Goal: Book appointment/travel/reservation

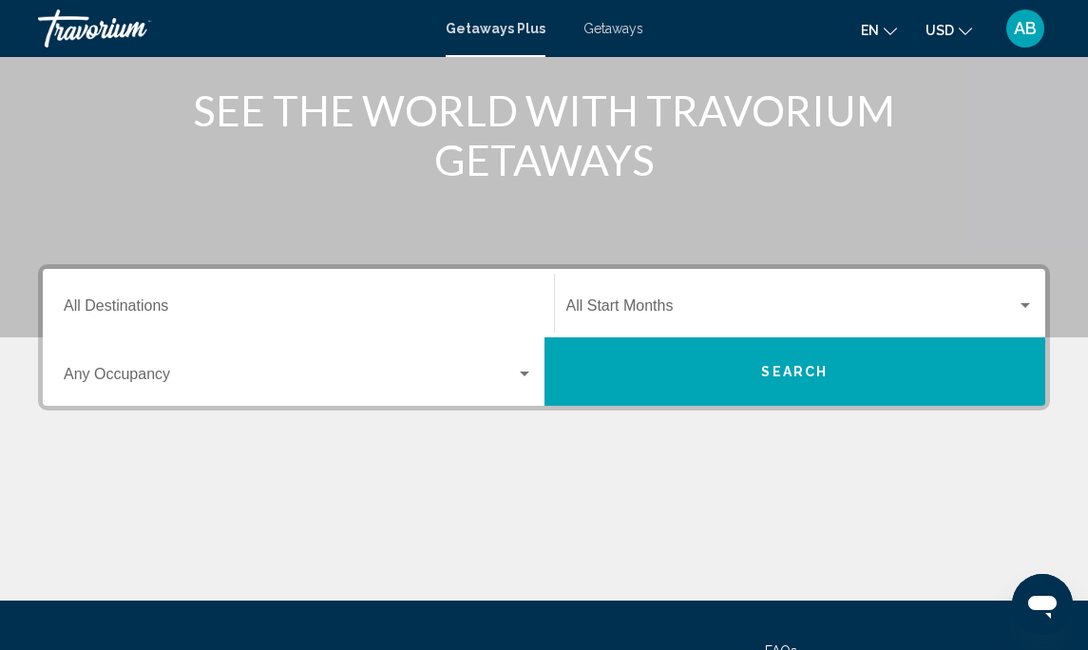
click at [480, 308] on input "Destination All Destinations" at bounding box center [298, 309] width 469 height 17
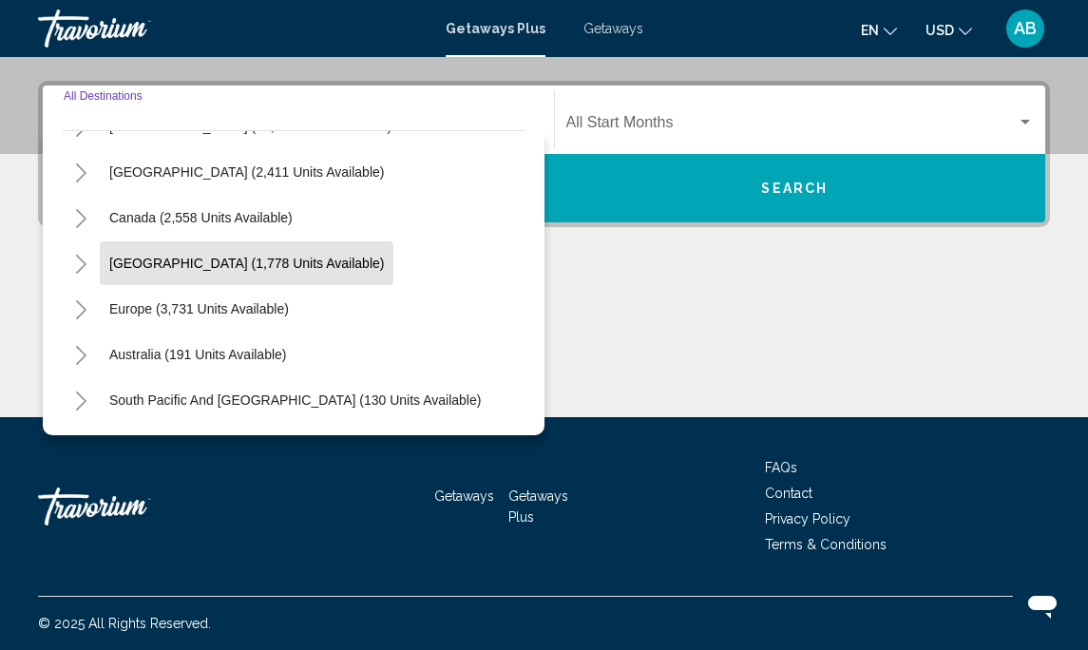
scroll to position [108, 0]
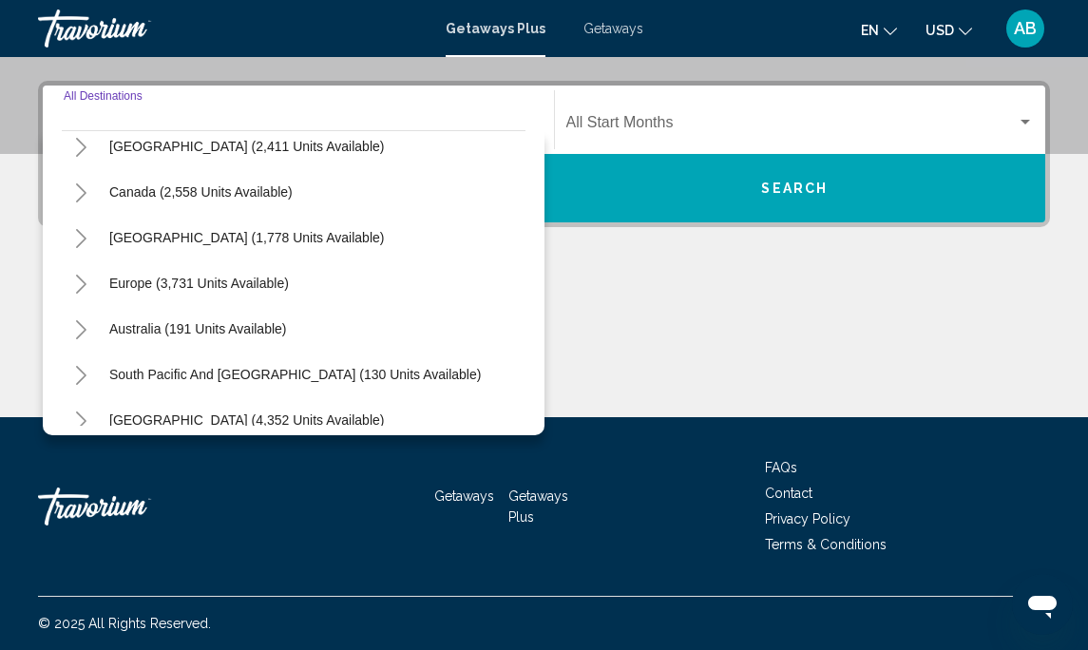
click at [79, 234] on icon "Toggle Caribbean & Atlantic Islands (1,778 units available)" at bounding box center [81, 238] width 14 height 19
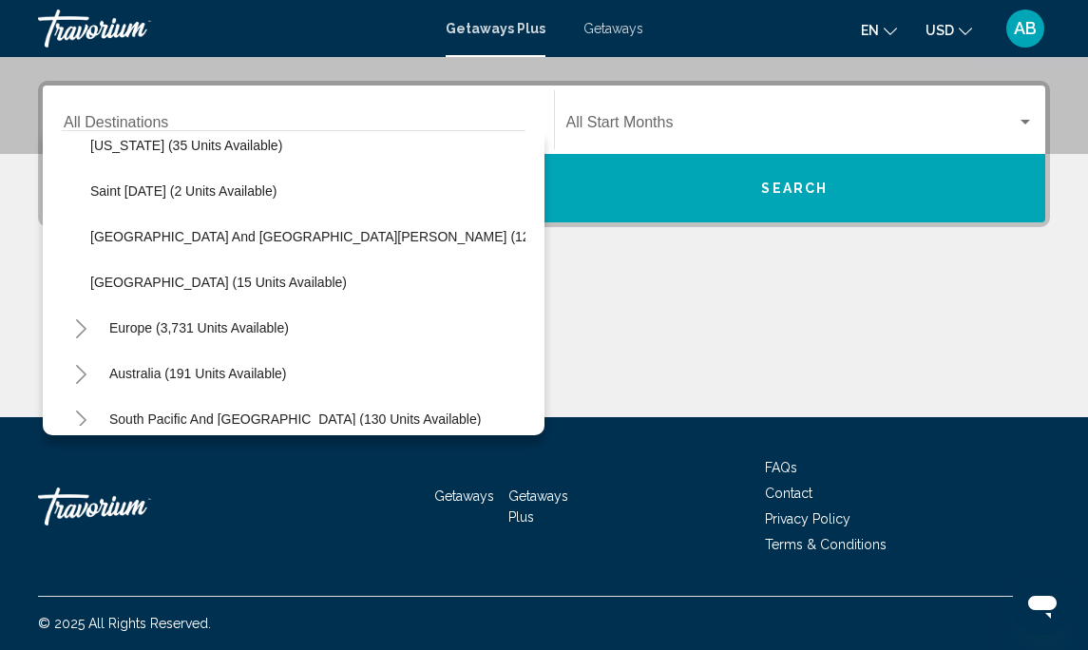
scroll to position [478, 0]
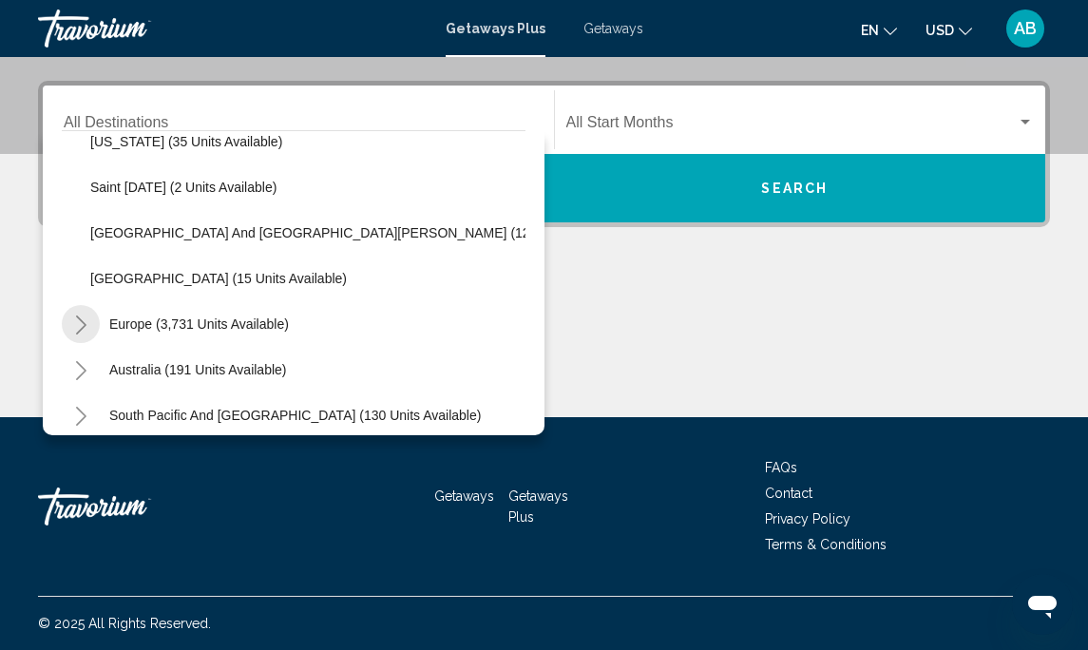
click at [79, 318] on icon "Toggle Europe (3,731 units available)" at bounding box center [81, 324] width 10 height 19
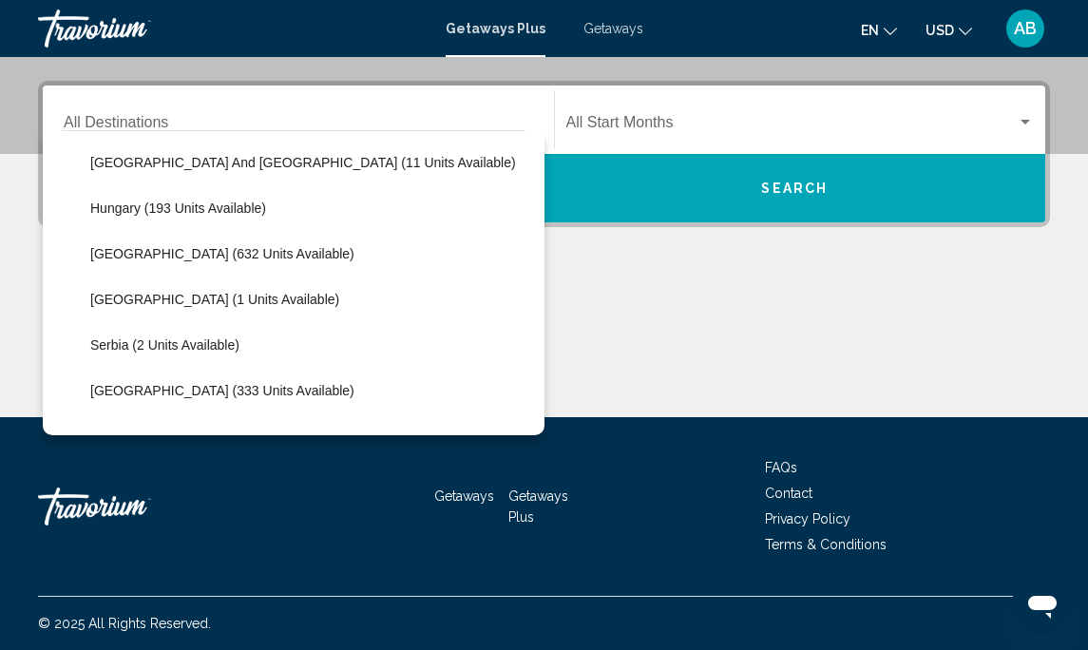
scroll to position [1019, 0]
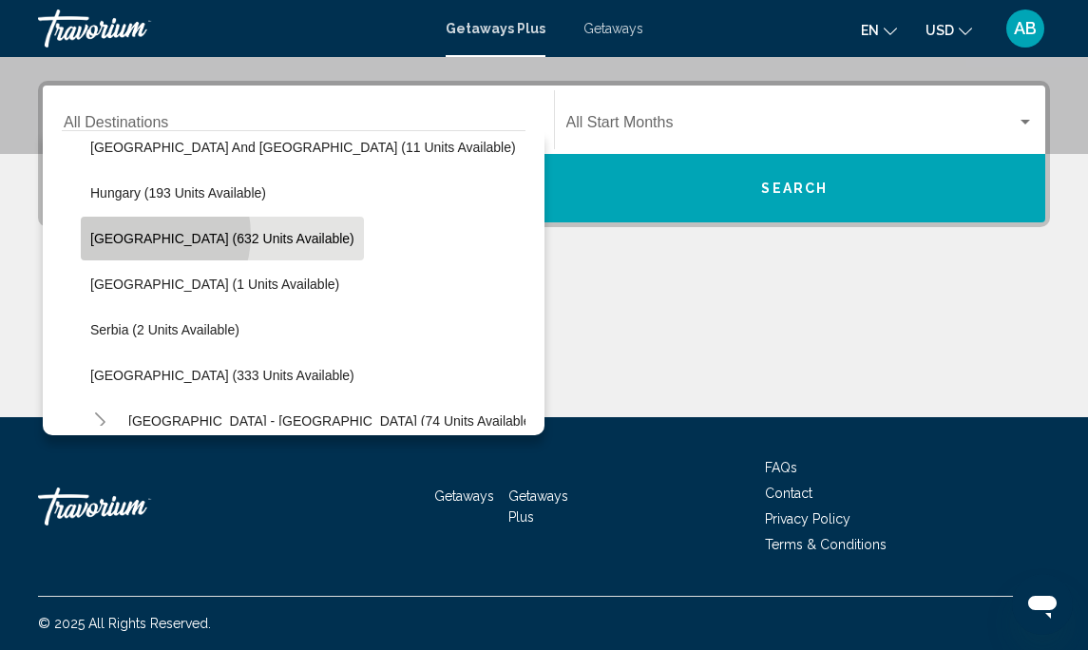
click at [139, 235] on span "[GEOGRAPHIC_DATA] (632 units available)" at bounding box center [222, 238] width 264 height 15
type input "**********"
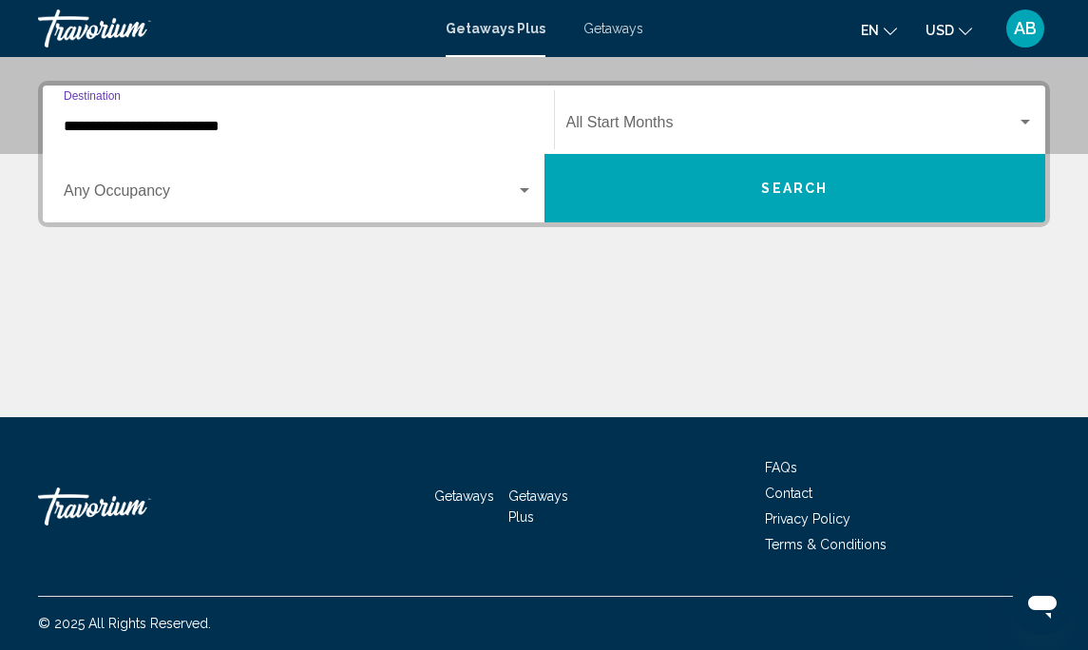
click at [632, 121] on span "Search widget" at bounding box center [791, 126] width 451 height 17
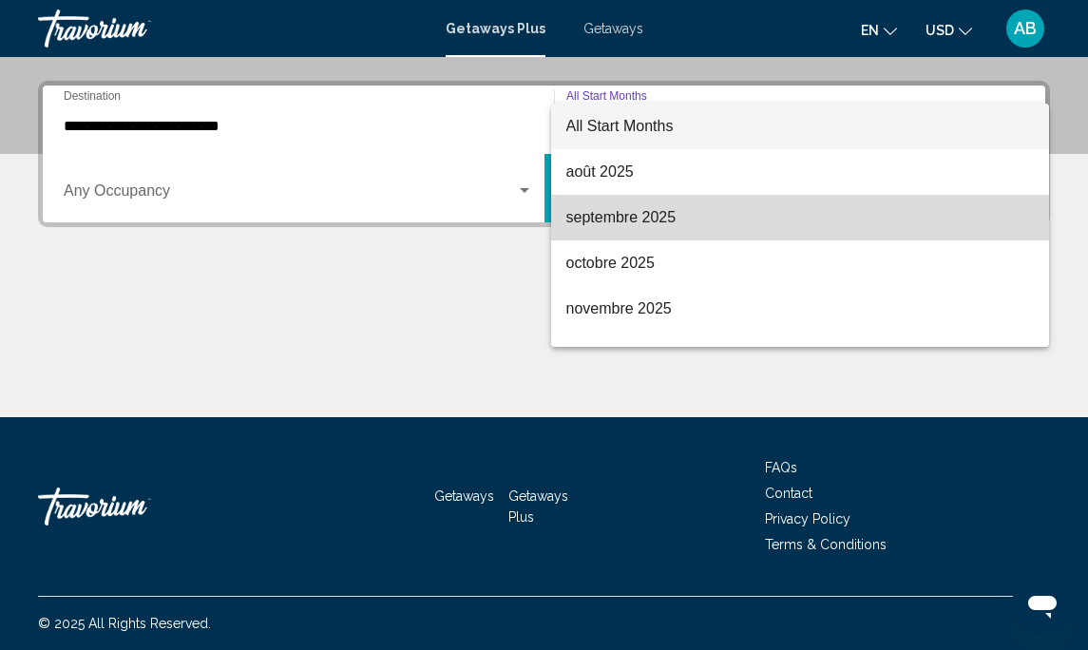
click at [674, 228] on span "septembre 2025" at bounding box center [800, 218] width 468 height 46
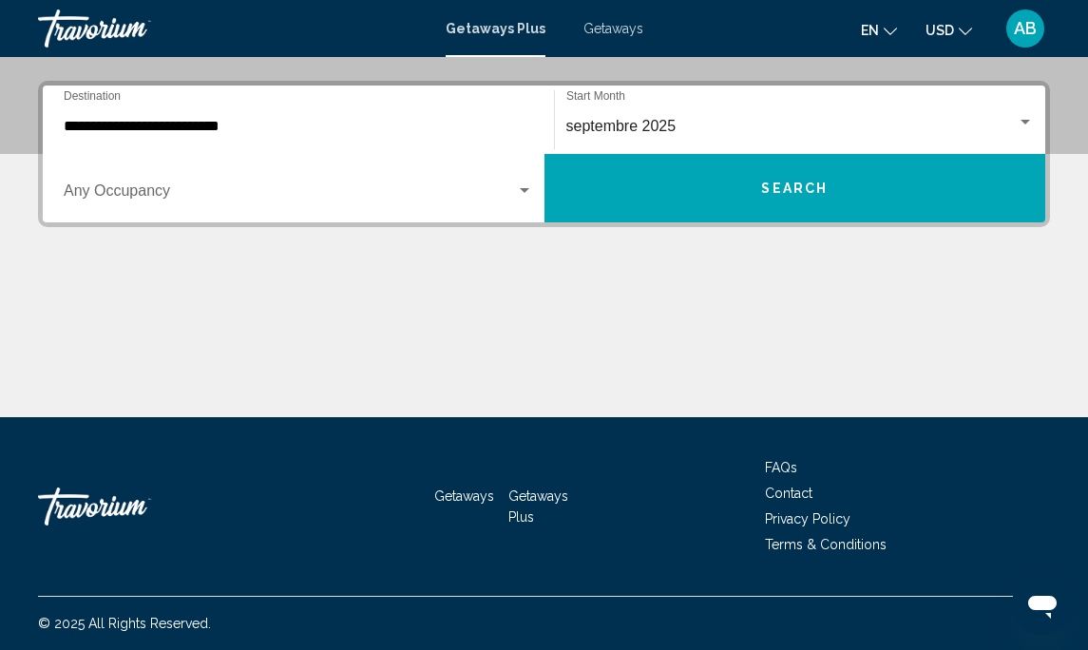
click at [345, 180] on div "Occupancy Any Occupancy" at bounding box center [298, 189] width 469 height 60
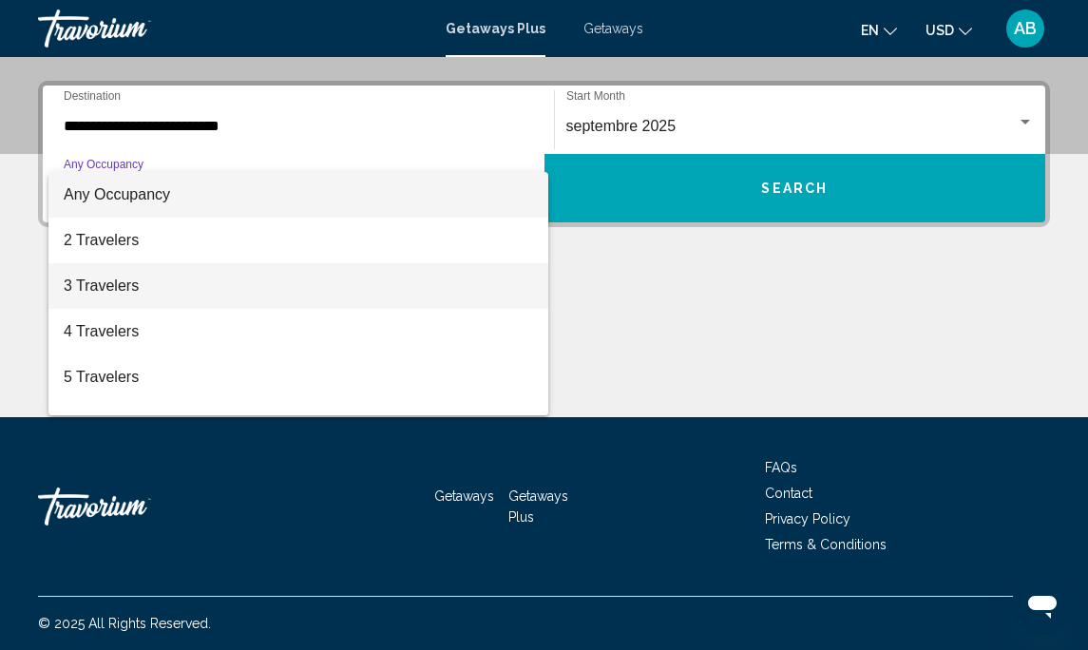
click at [232, 284] on span "3 Travelers" at bounding box center [298, 286] width 469 height 46
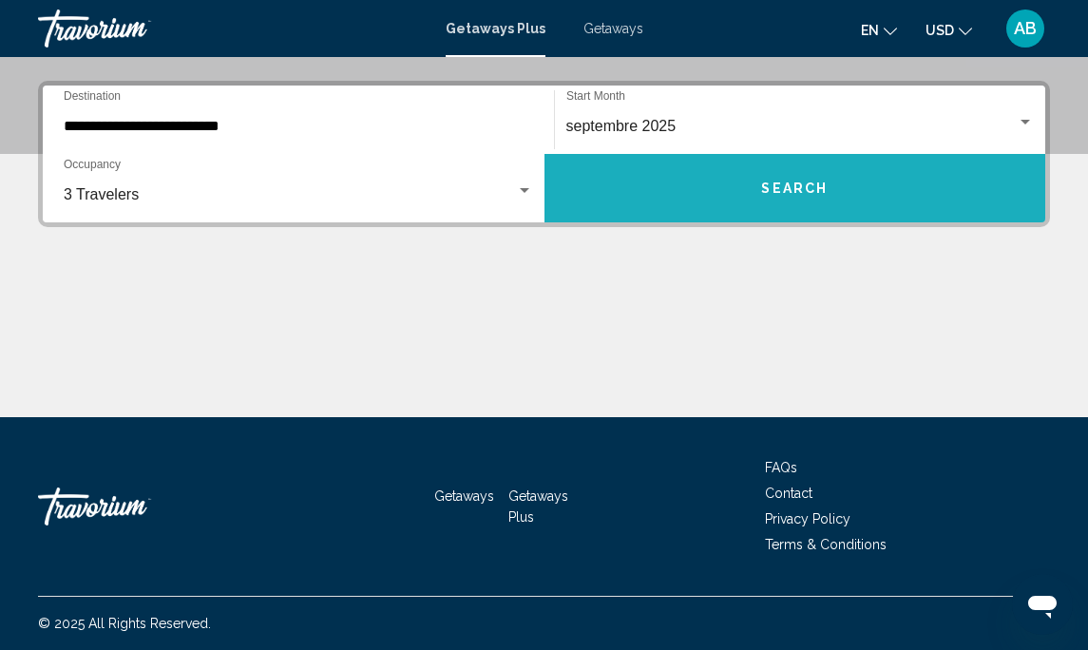
click at [774, 200] on button "Search" at bounding box center [795, 188] width 502 height 68
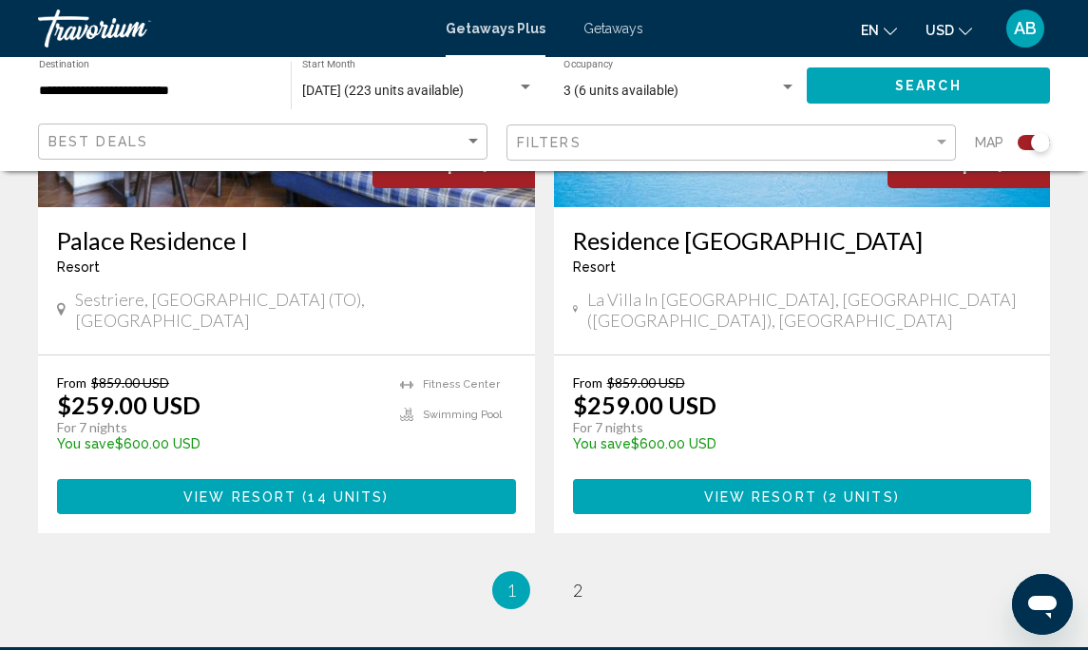
scroll to position [4267, 0]
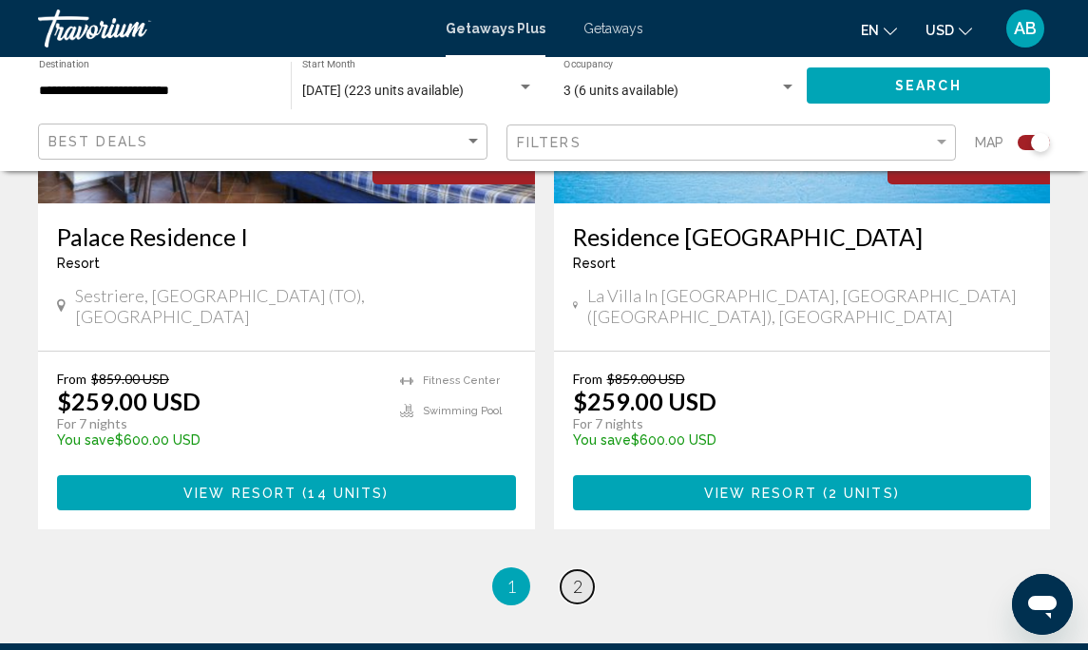
click at [573, 570] on link "page 2" at bounding box center [577, 586] width 33 height 33
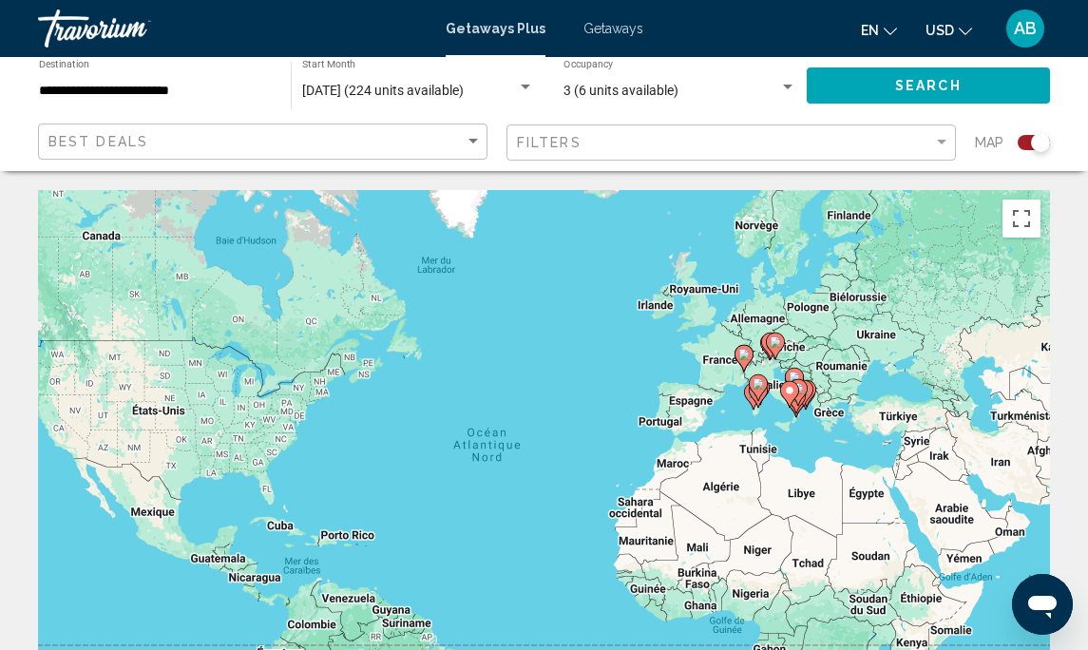
click at [321, 149] on div "Best Deals" at bounding box center [264, 141] width 433 height 35
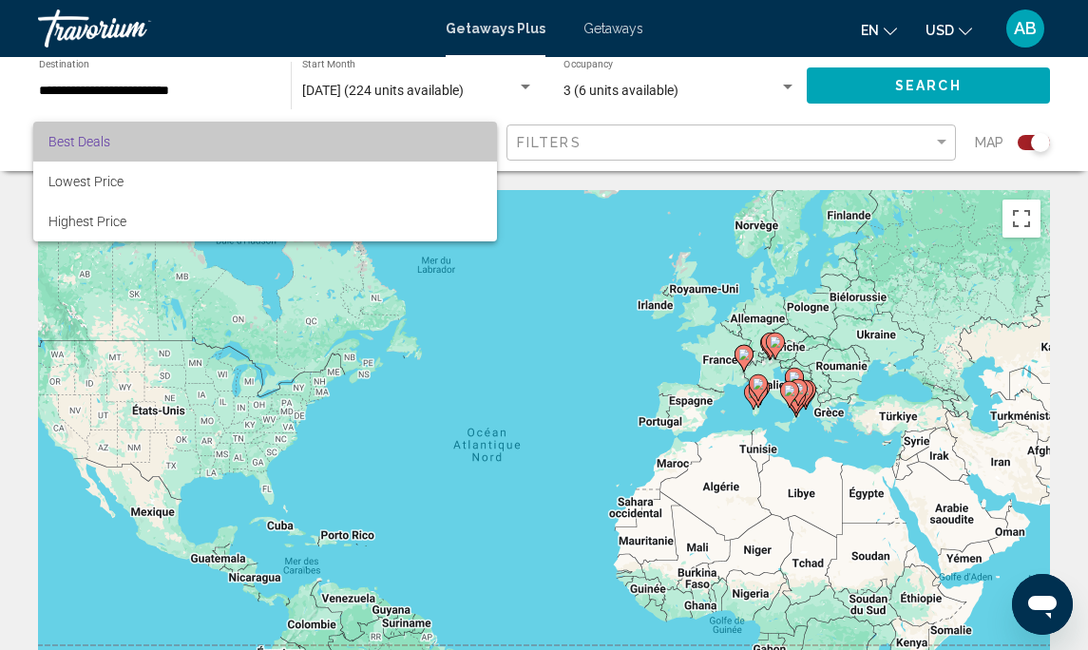
click at [442, 133] on span "Best Deals" at bounding box center [264, 142] width 433 height 40
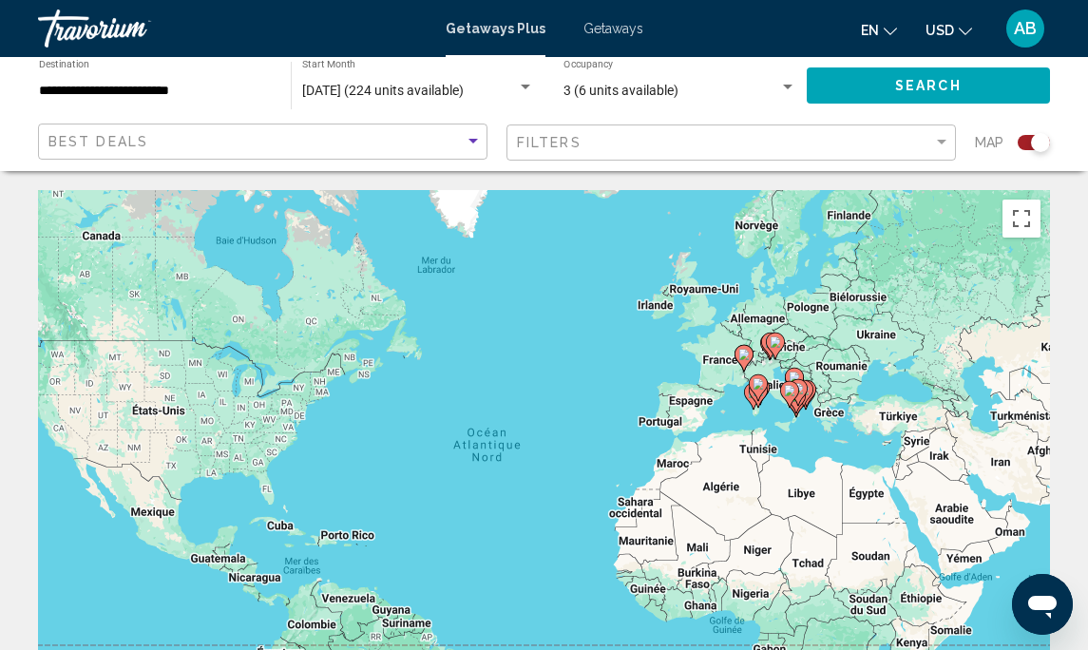
click at [195, 84] on input "**********" at bounding box center [155, 91] width 233 height 15
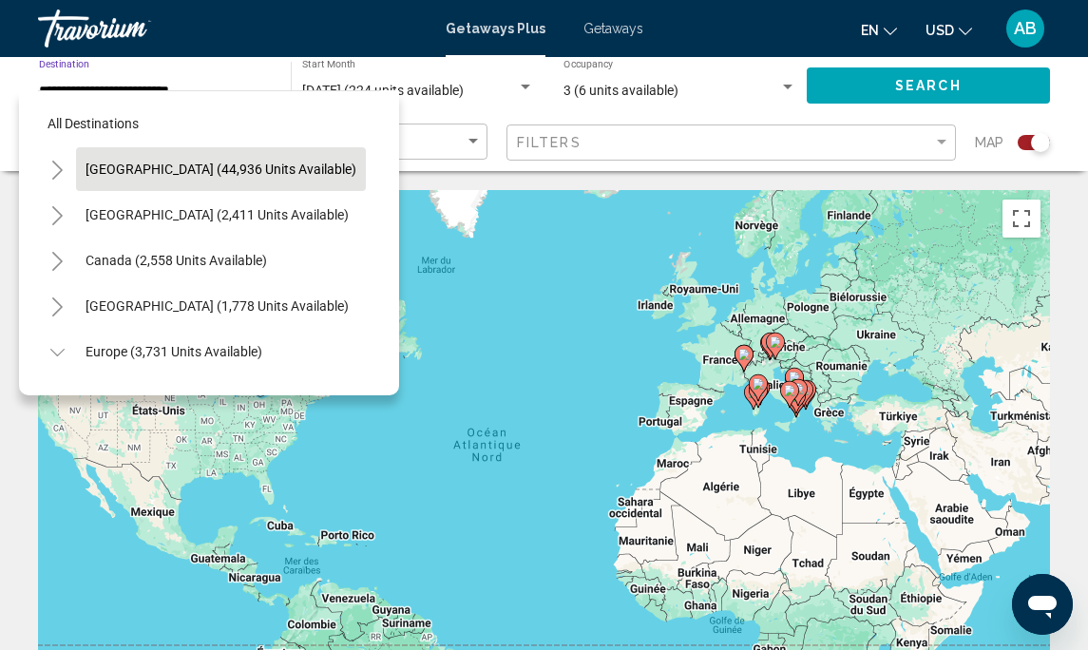
click at [102, 169] on span "[GEOGRAPHIC_DATA] (44,936 units available)" at bounding box center [221, 169] width 271 height 15
type input "**********"
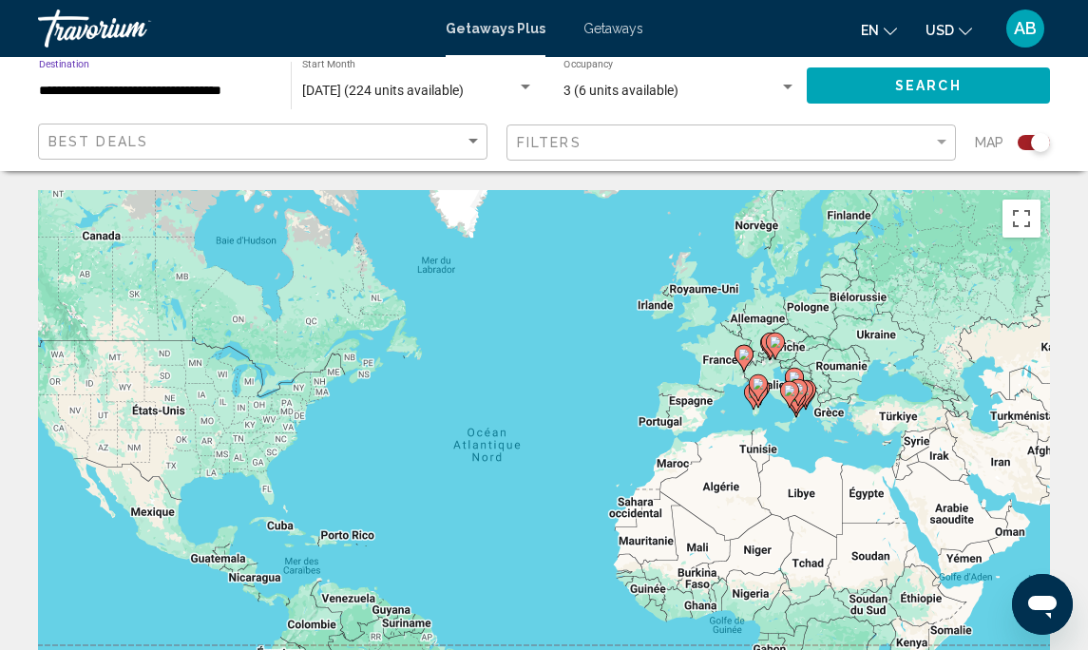
click at [455, 149] on div "Best Deals" at bounding box center [264, 141] width 433 height 35
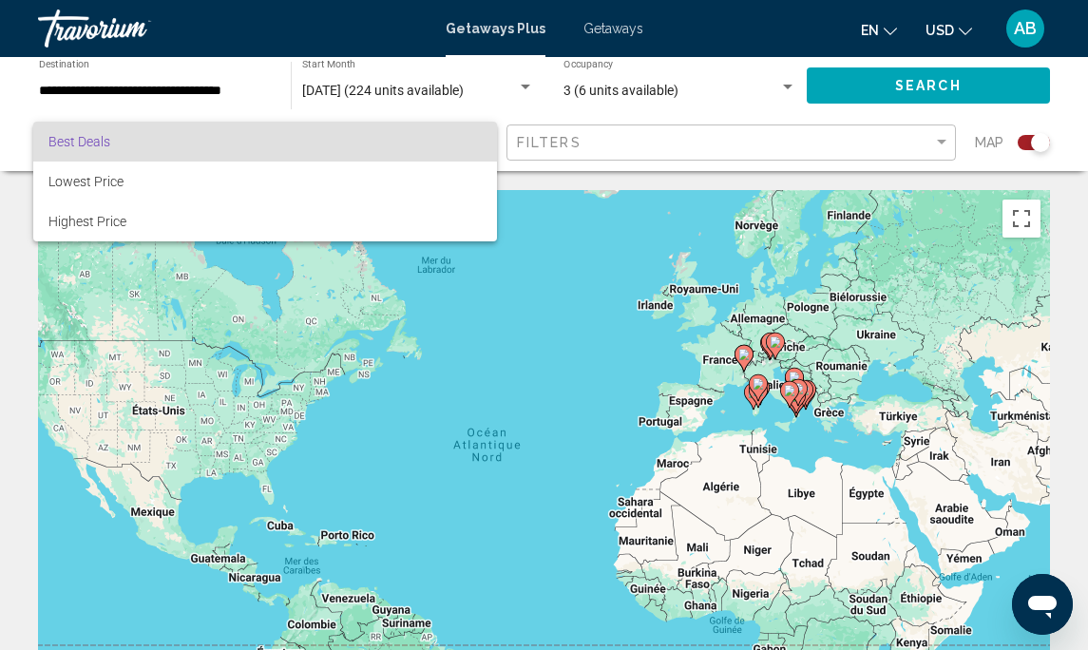
click at [851, 80] on div at bounding box center [544, 325] width 1088 height 650
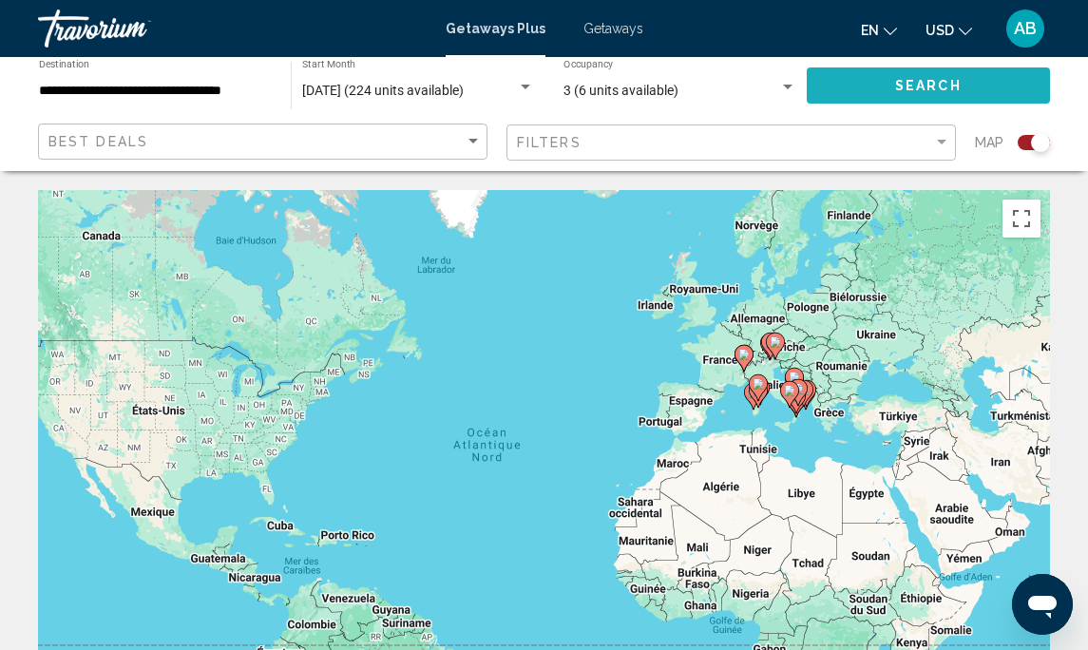
click at [906, 82] on span "Search" at bounding box center [928, 86] width 67 height 15
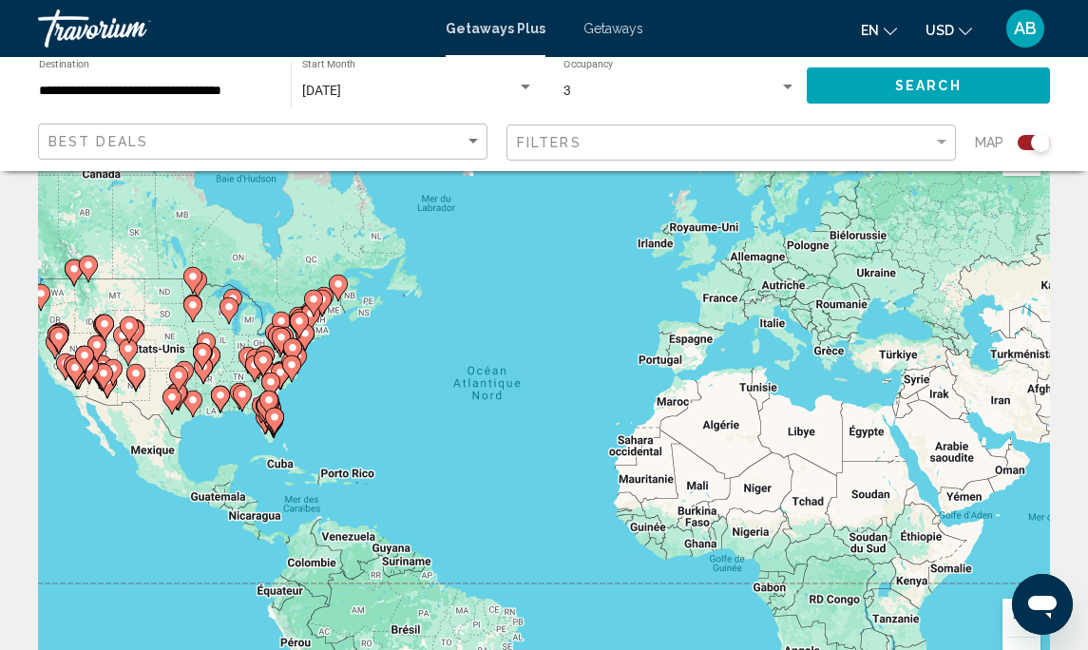
scroll to position [64, 0]
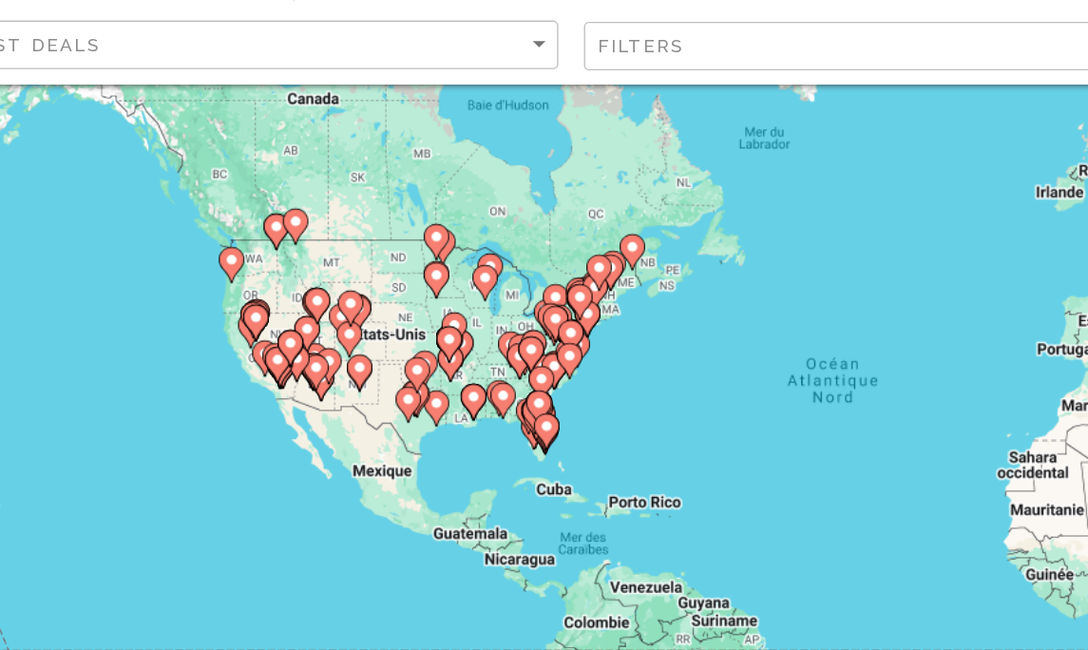
drag, startPoint x: 271, startPoint y: 411, endPoint x: 479, endPoint y: 421, distance: 208.3
click at [479, 421] on image "Main content" at bounding box center [478, 424] width 11 height 11
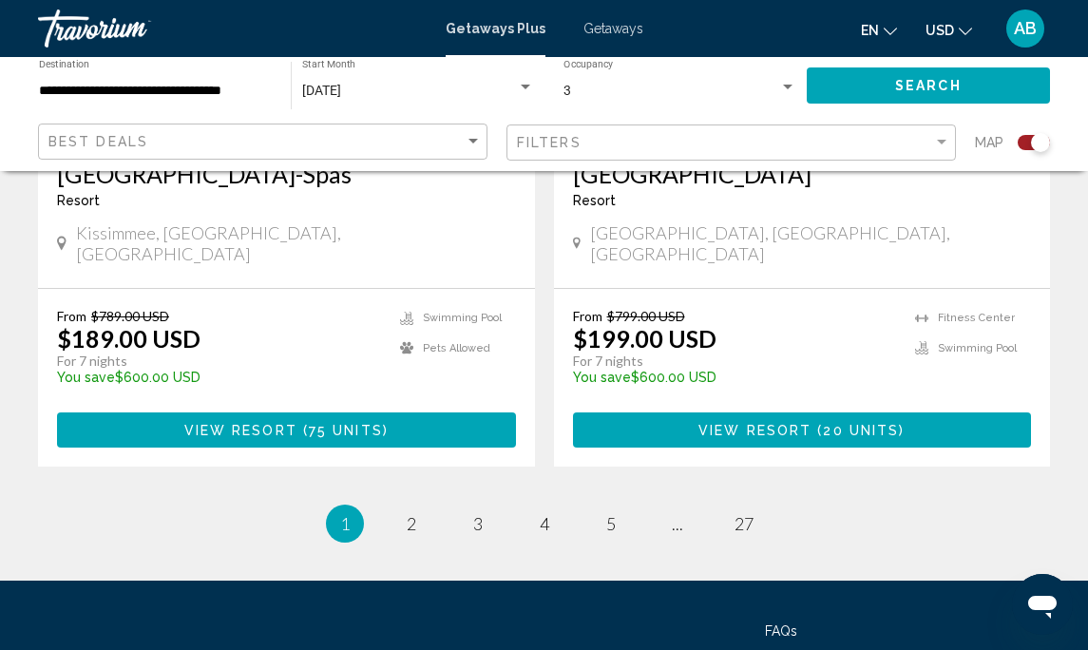
scroll to position [4414, 0]
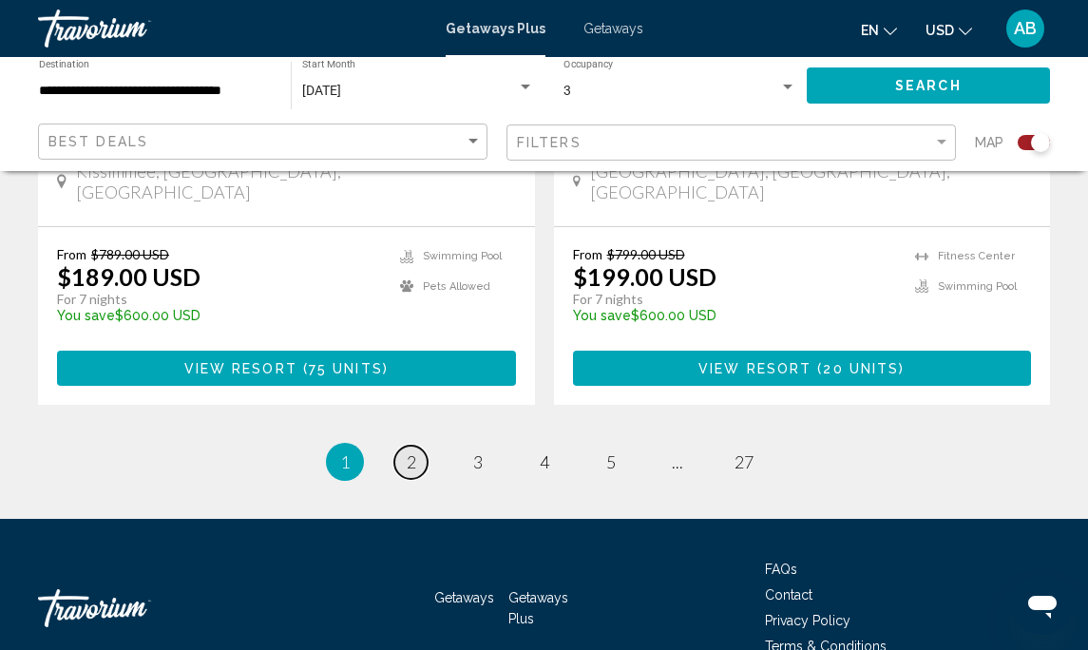
click at [412, 451] on span "2" at bounding box center [412, 461] width 10 height 21
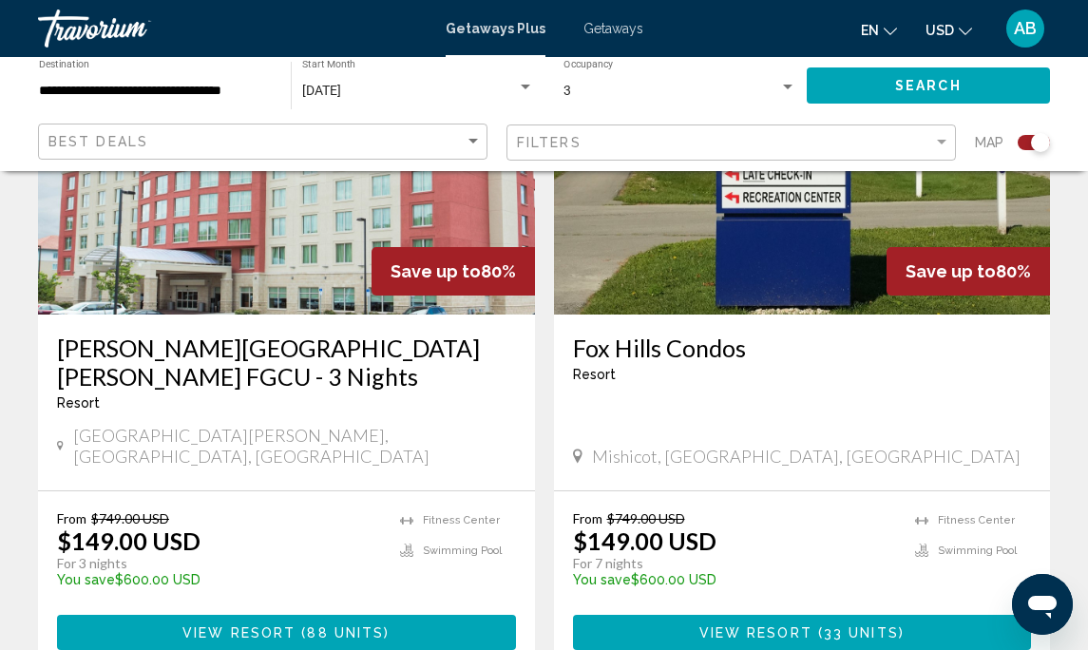
scroll to position [4500, 0]
